Goal: Information Seeking & Learning: Learn about a topic

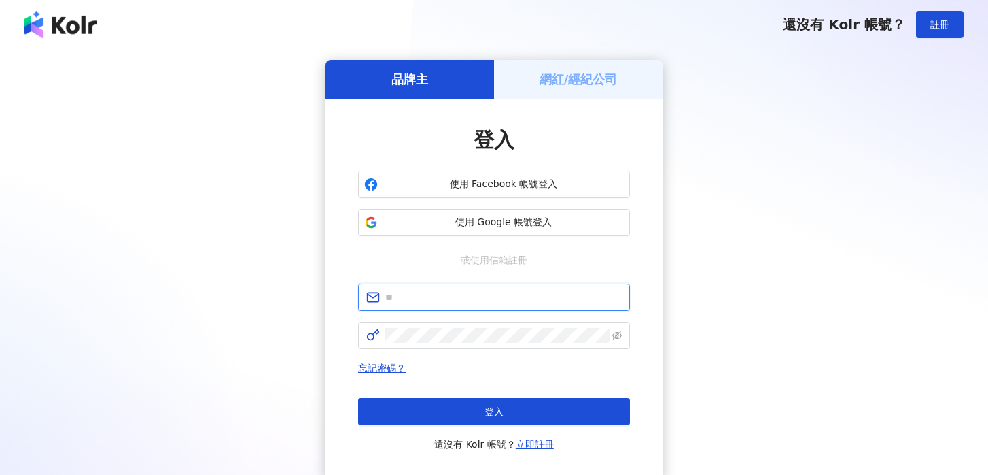
click at [487, 298] on input "text" at bounding box center [503, 297] width 237 height 15
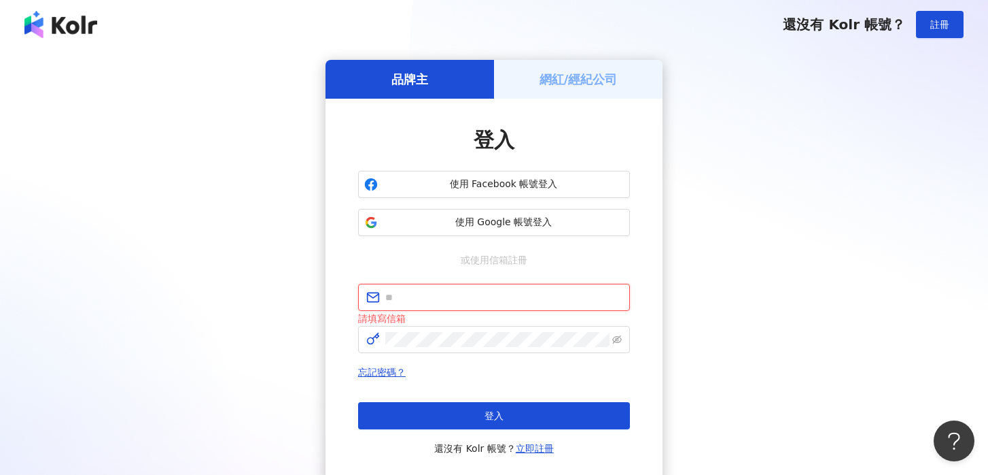
type input "**********"
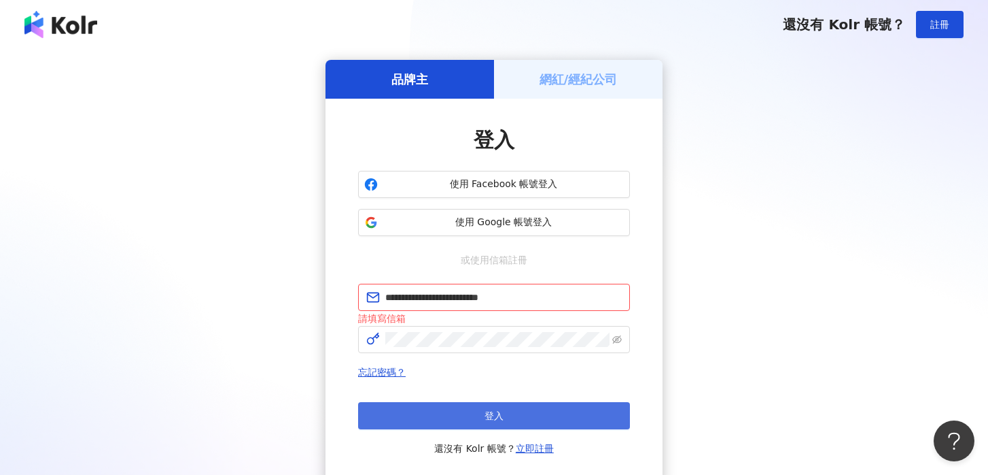
click at [470, 421] on button "登入" at bounding box center [494, 415] width 272 height 27
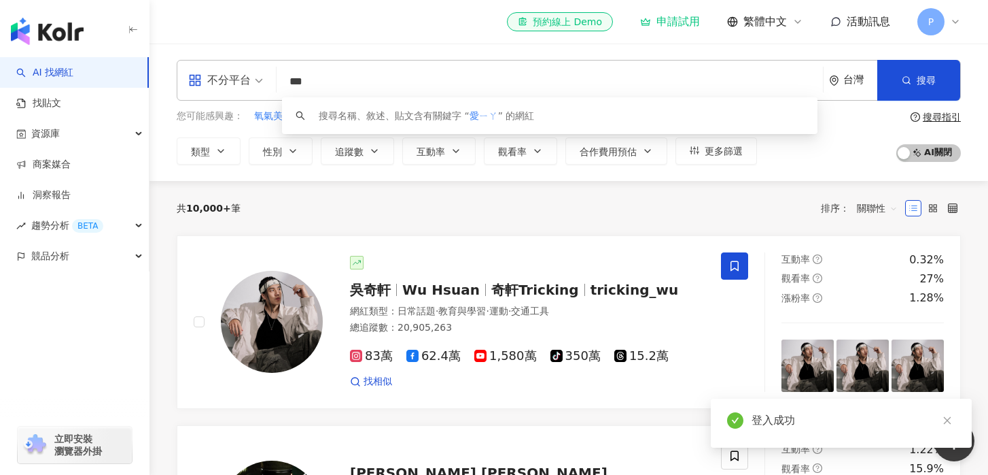
type input "**"
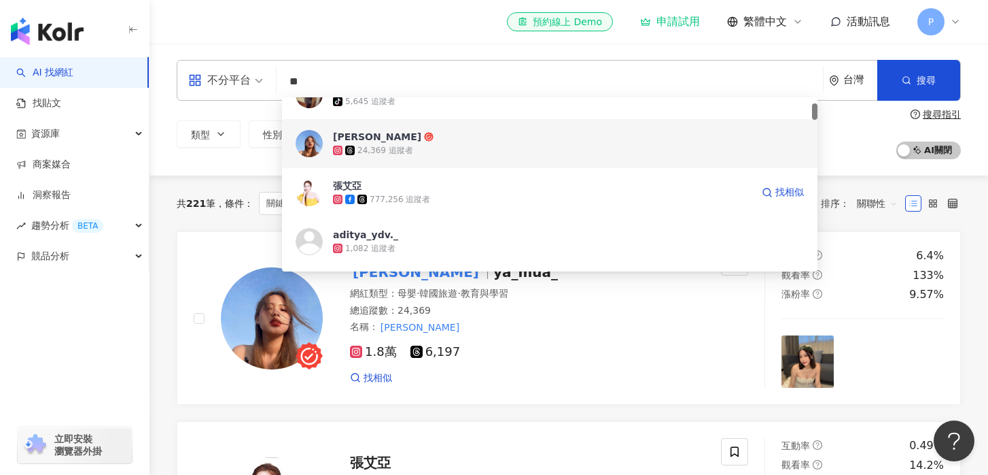
scroll to position [76, 0]
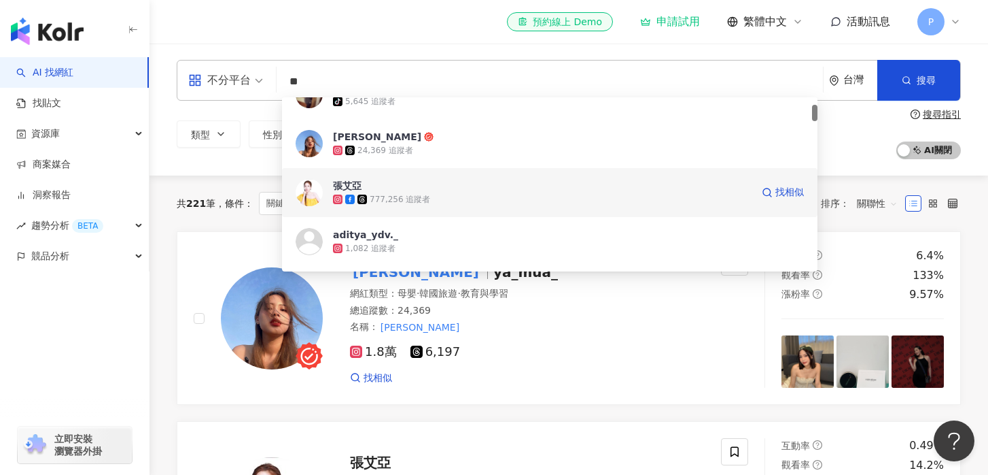
click at [315, 196] on img at bounding box center [309, 192] width 27 height 27
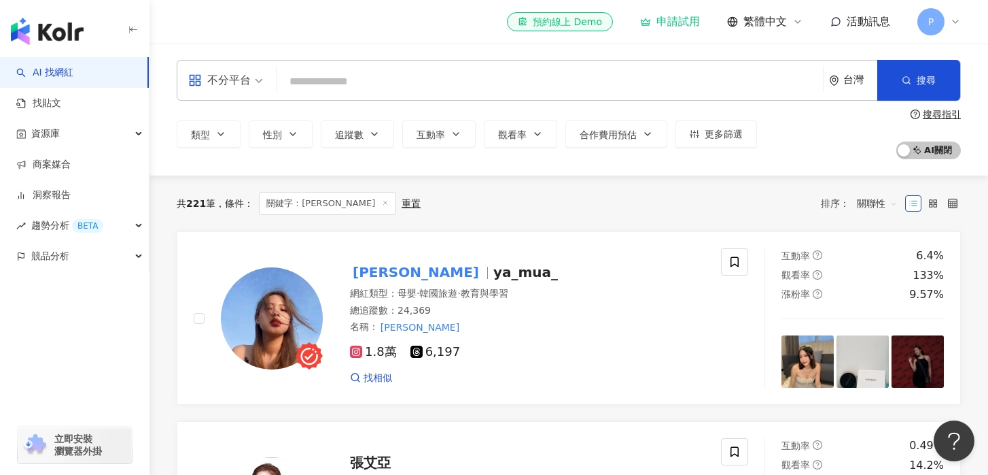
click at [395, 80] on input "search" at bounding box center [550, 82] width 536 height 26
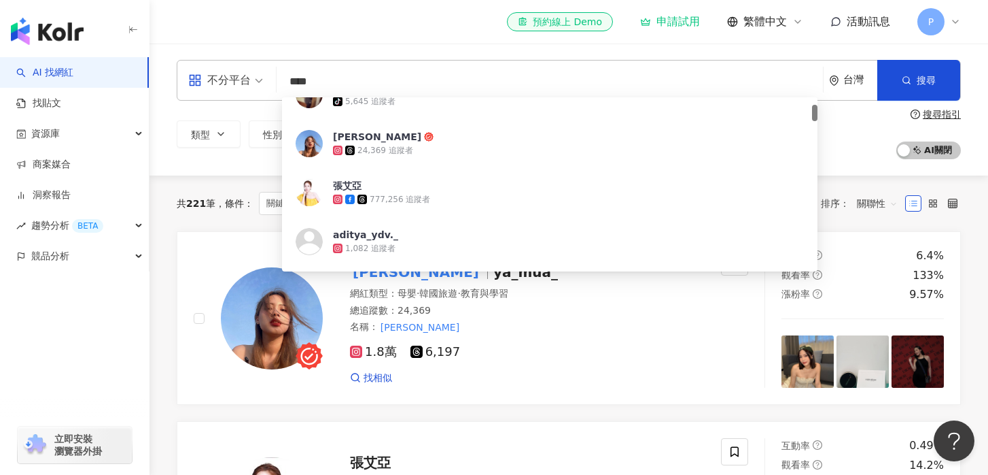
type input "***"
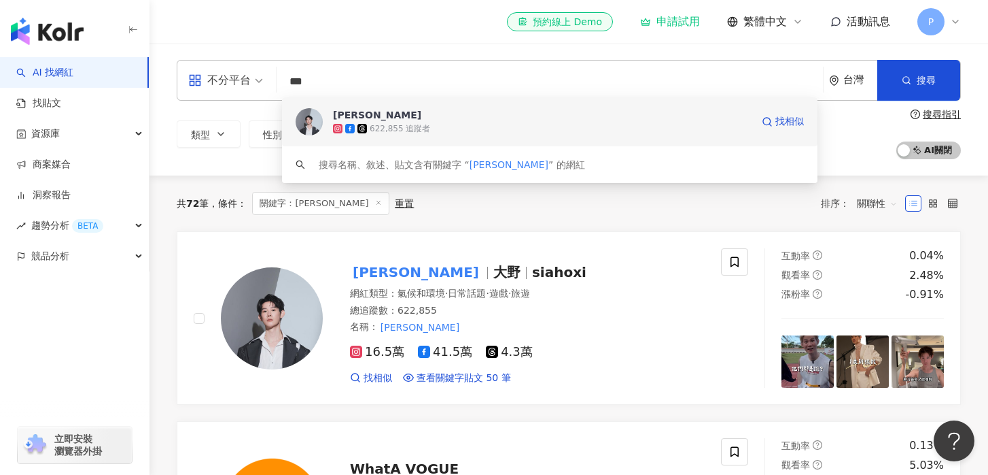
click at [314, 121] on img at bounding box center [309, 121] width 27 height 27
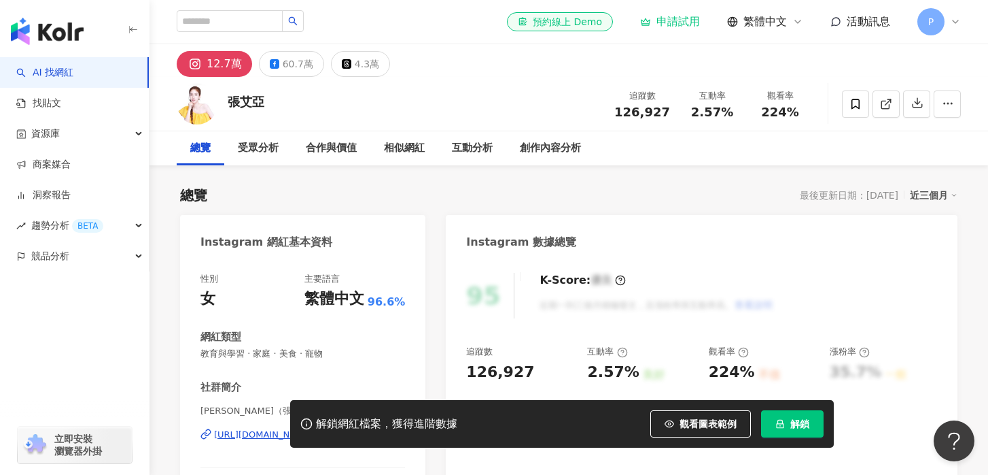
scroll to position [20, 0]
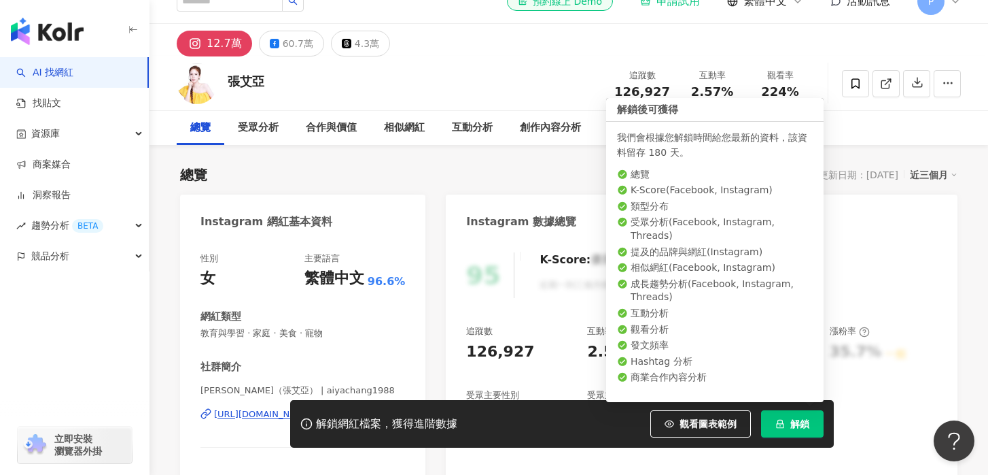
click at [794, 422] on span "解鎖" at bounding box center [800, 423] width 19 height 11
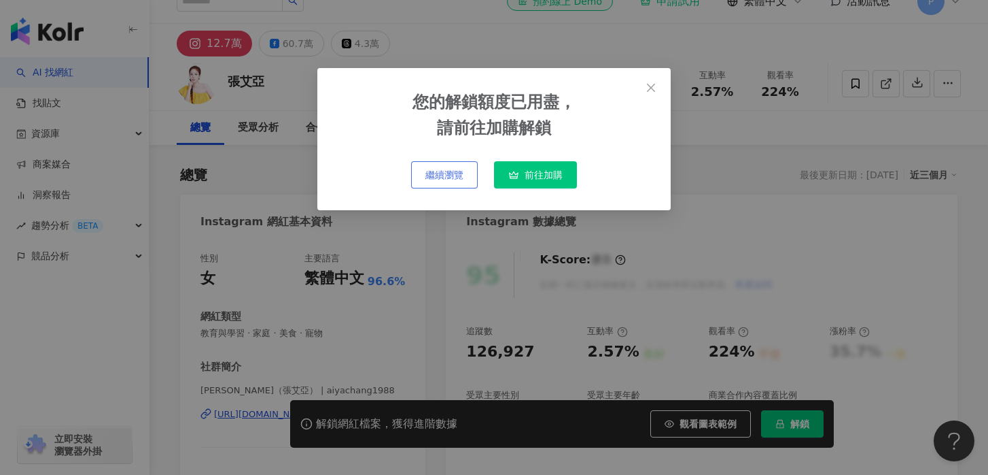
click at [467, 173] on button "繼續瀏覽" at bounding box center [444, 174] width 67 height 27
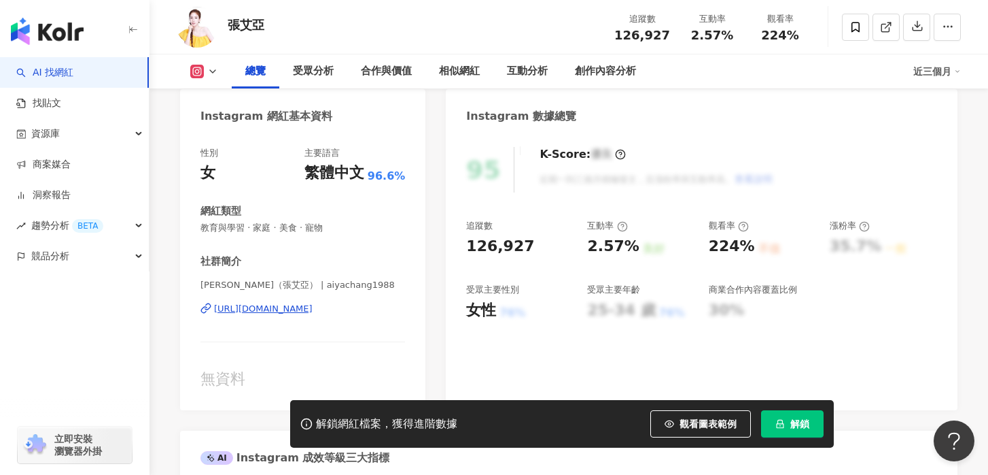
scroll to position [130, 0]
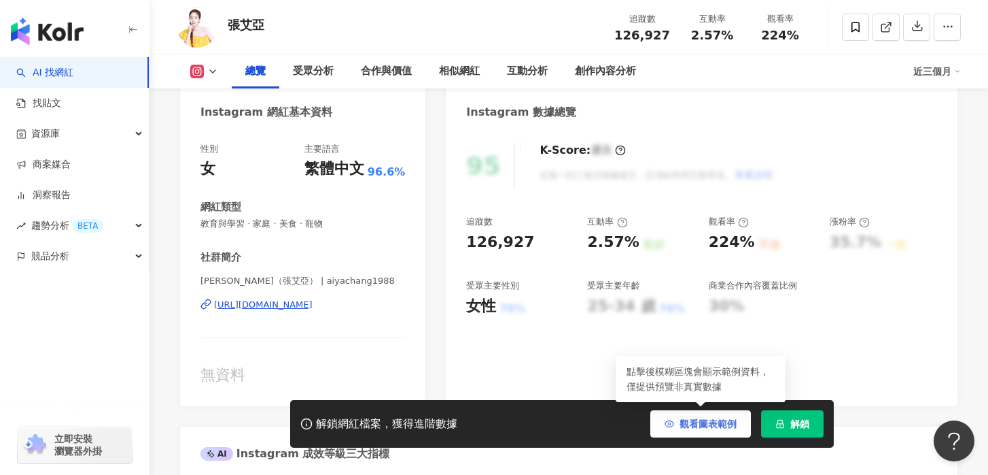
click at [702, 432] on button "觀看圖表範例" at bounding box center [701, 423] width 101 height 27
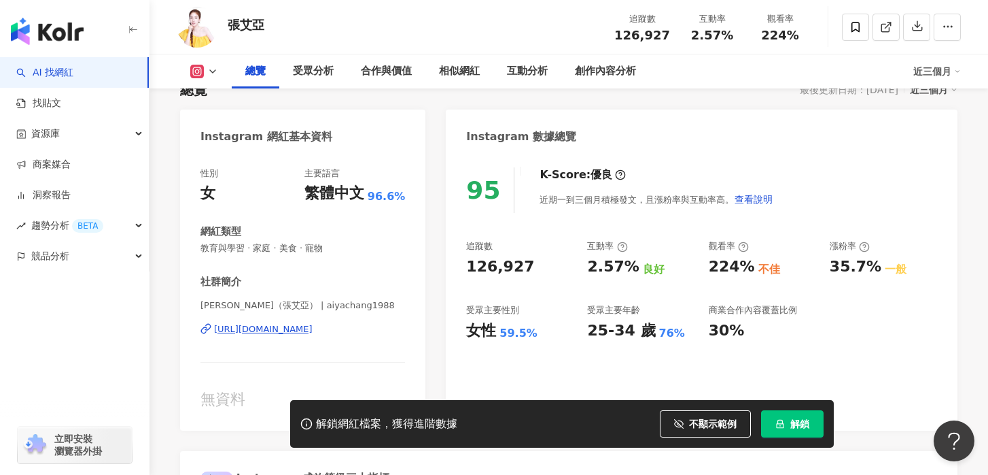
scroll to position [103, 0]
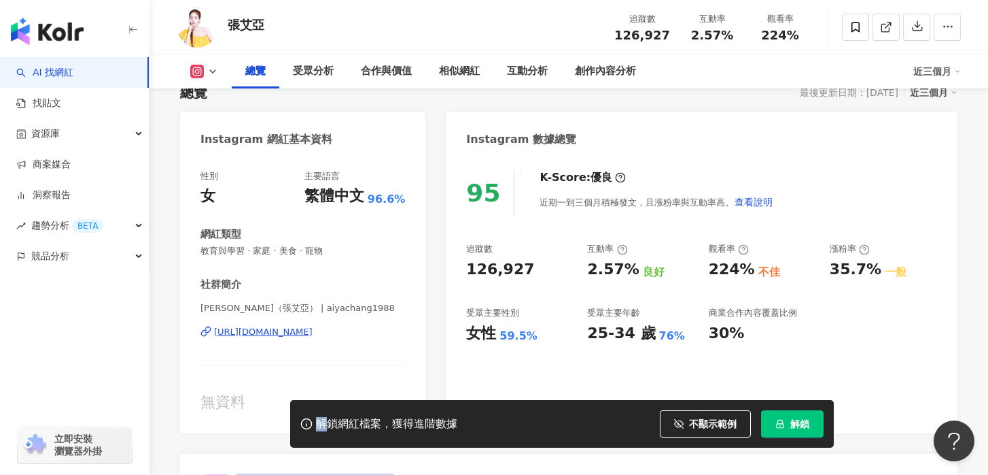
drag, startPoint x: 324, startPoint y: 422, endPoint x: 365, endPoint y: 467, distance: 61.1
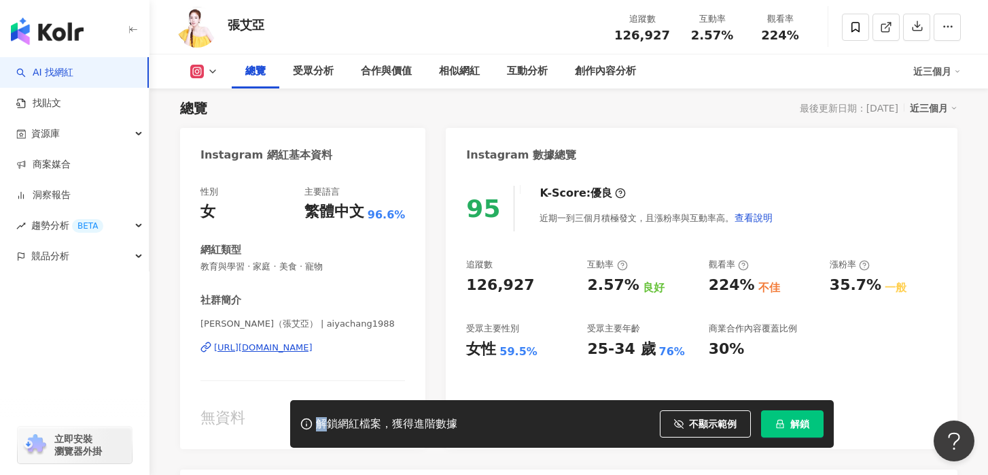
scroll to position [85, 0]
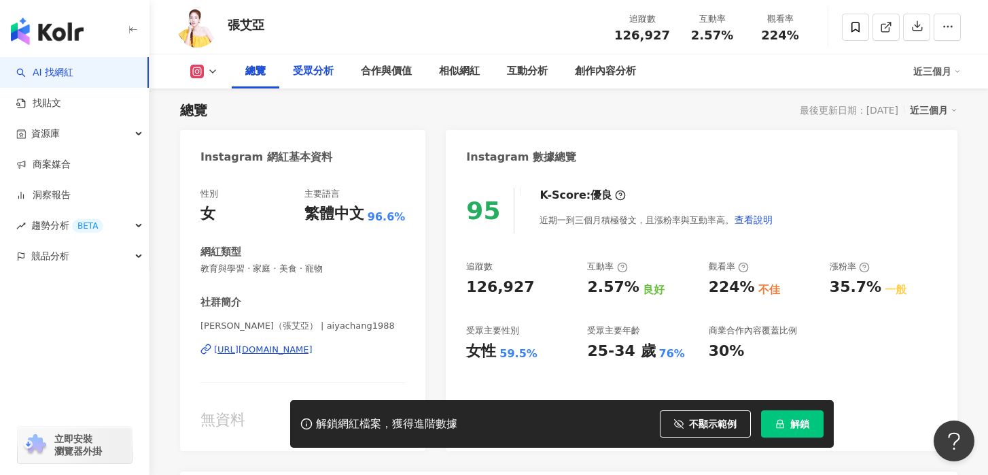
click at [328, 76] on div "受眾分析" at bounding box center [313, 71] width 41 height 16
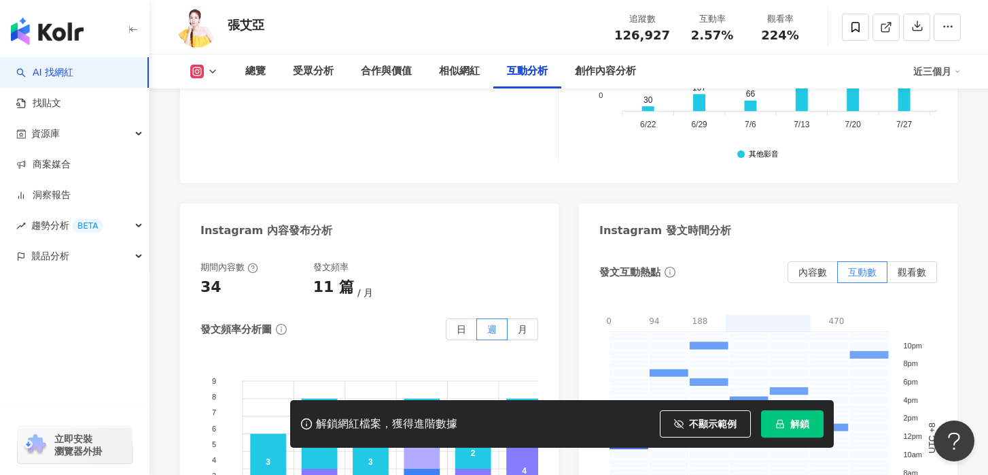
scroll to position [3439, 0]
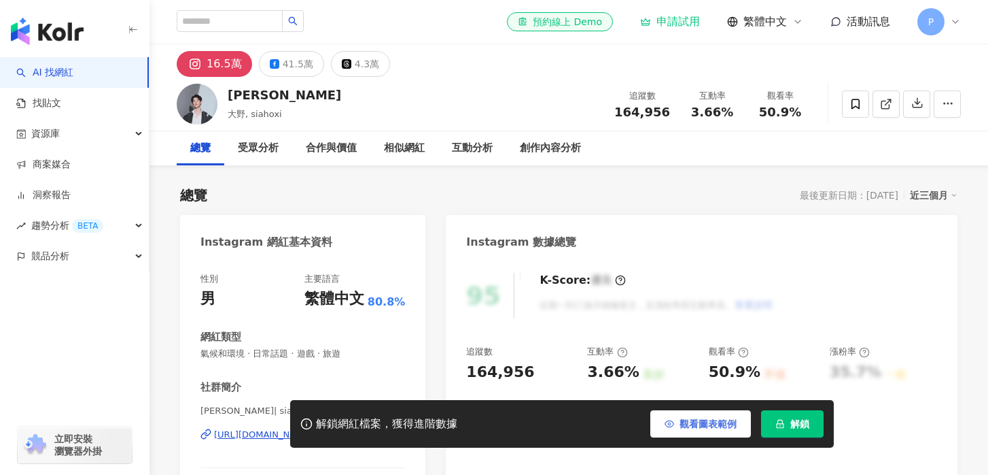
click at [717, 431] on button "觀看圖表範例" at bounding box center [701, 423] width 101 height 27
